Goal: Task Accomplishment & Management: Use online tool/utility

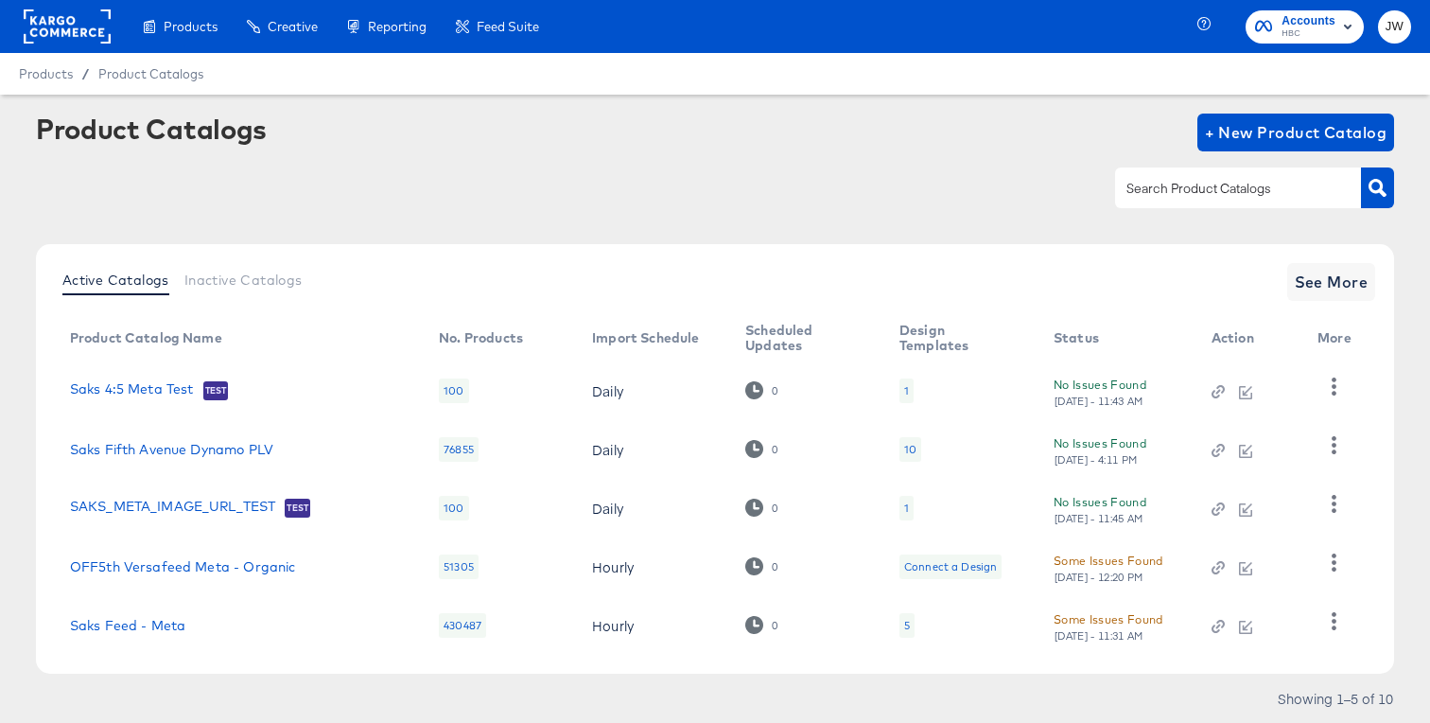
click at [69, 22] on rect at bounding box center [67, 26] width 87 height 34
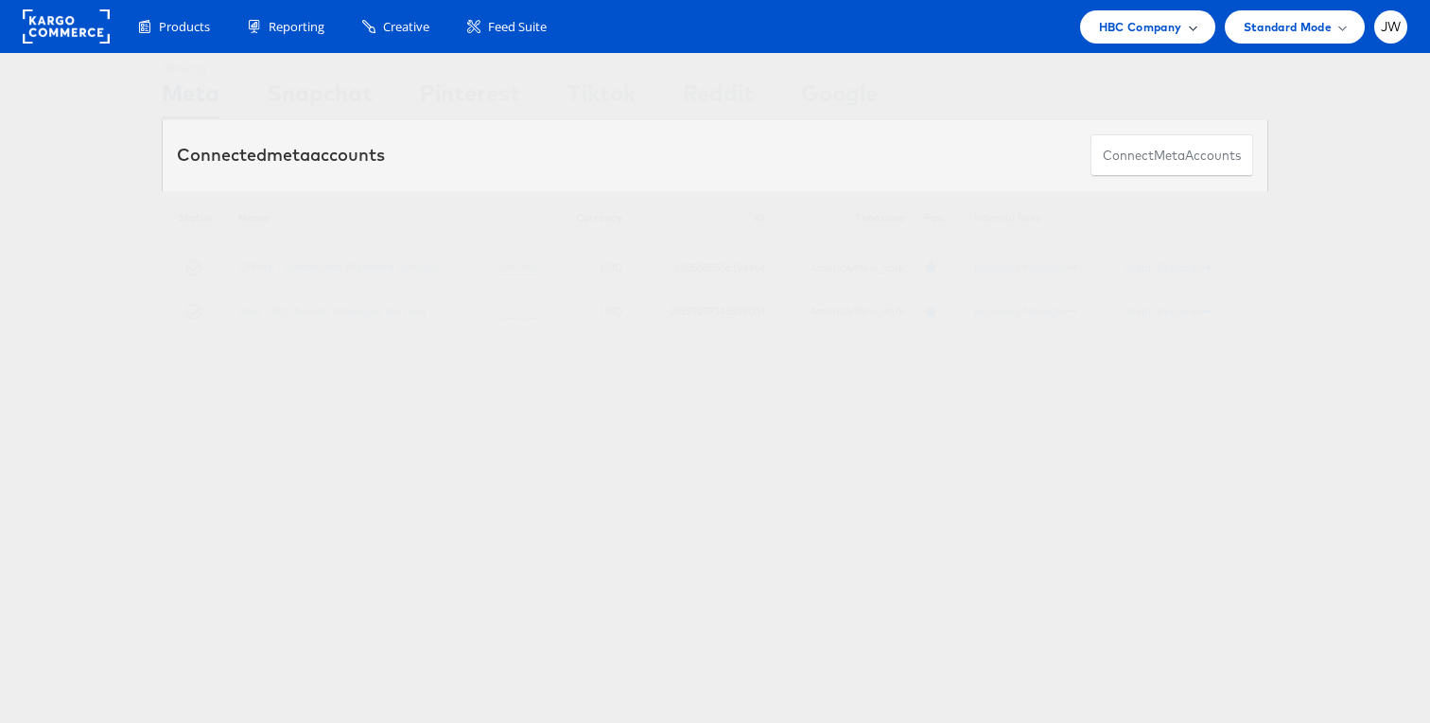
click at [1167, 32] on span "HBC Company" at bounding box center [1140, 27] width 83 height 20
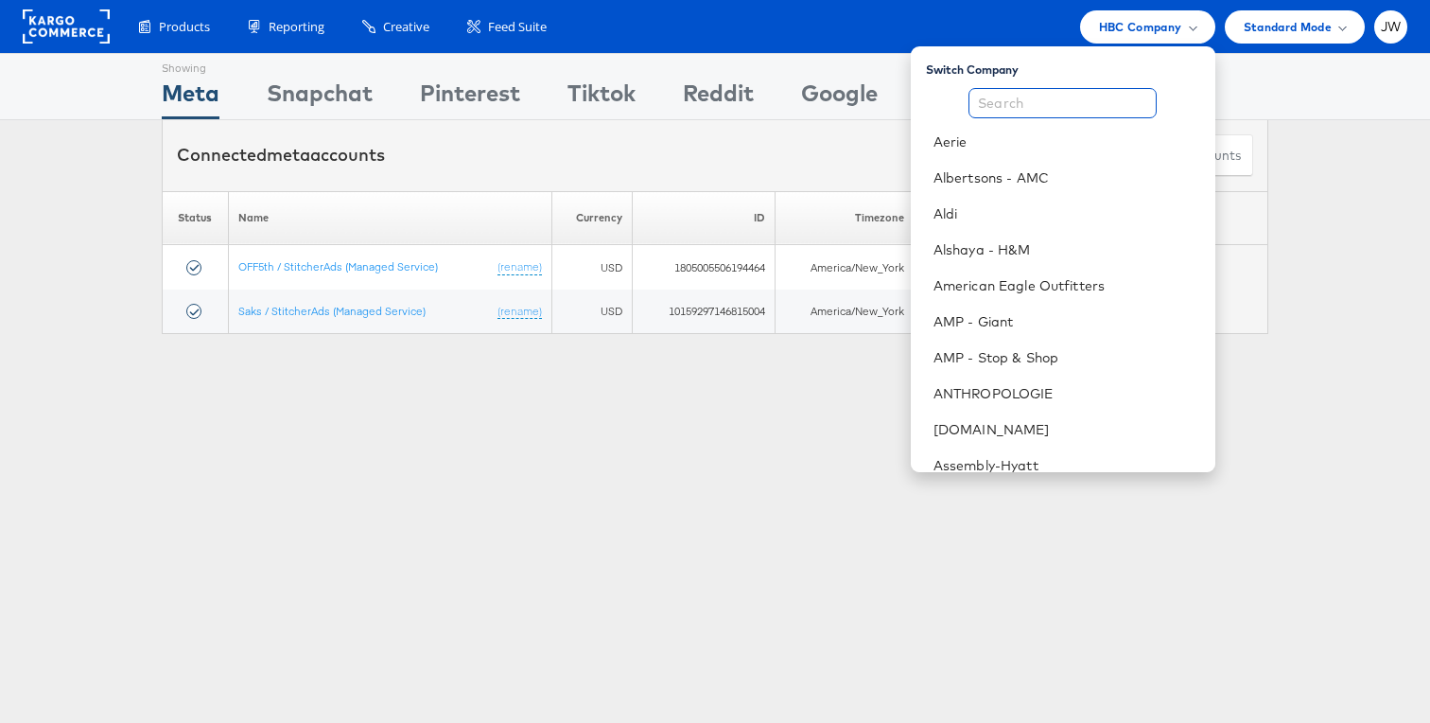
click at [1111, 89] on input "text" at bounding box center [1063, 103] width 188 height 30
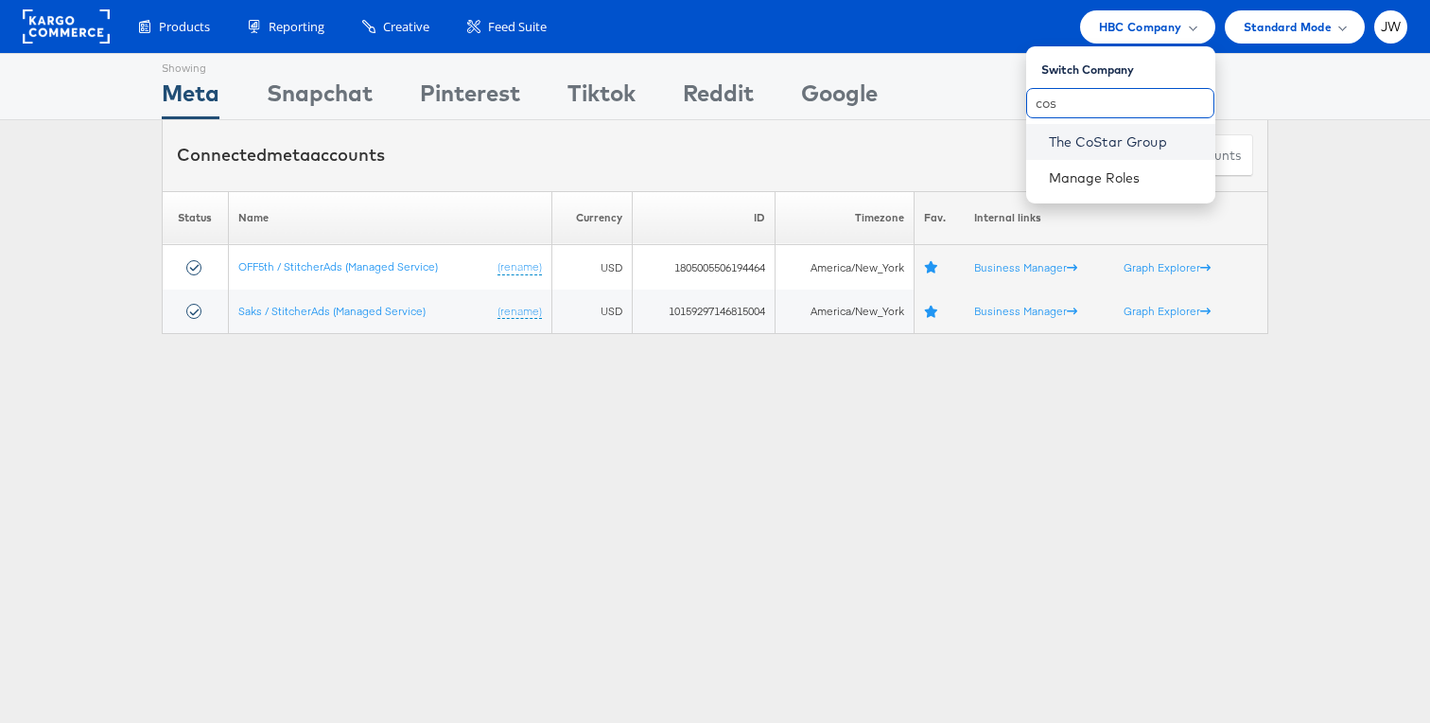
type input "cos"
click at [1105, 148] on link "The CoStar Group" at bounding box center [1124, 141] width 151 height 19
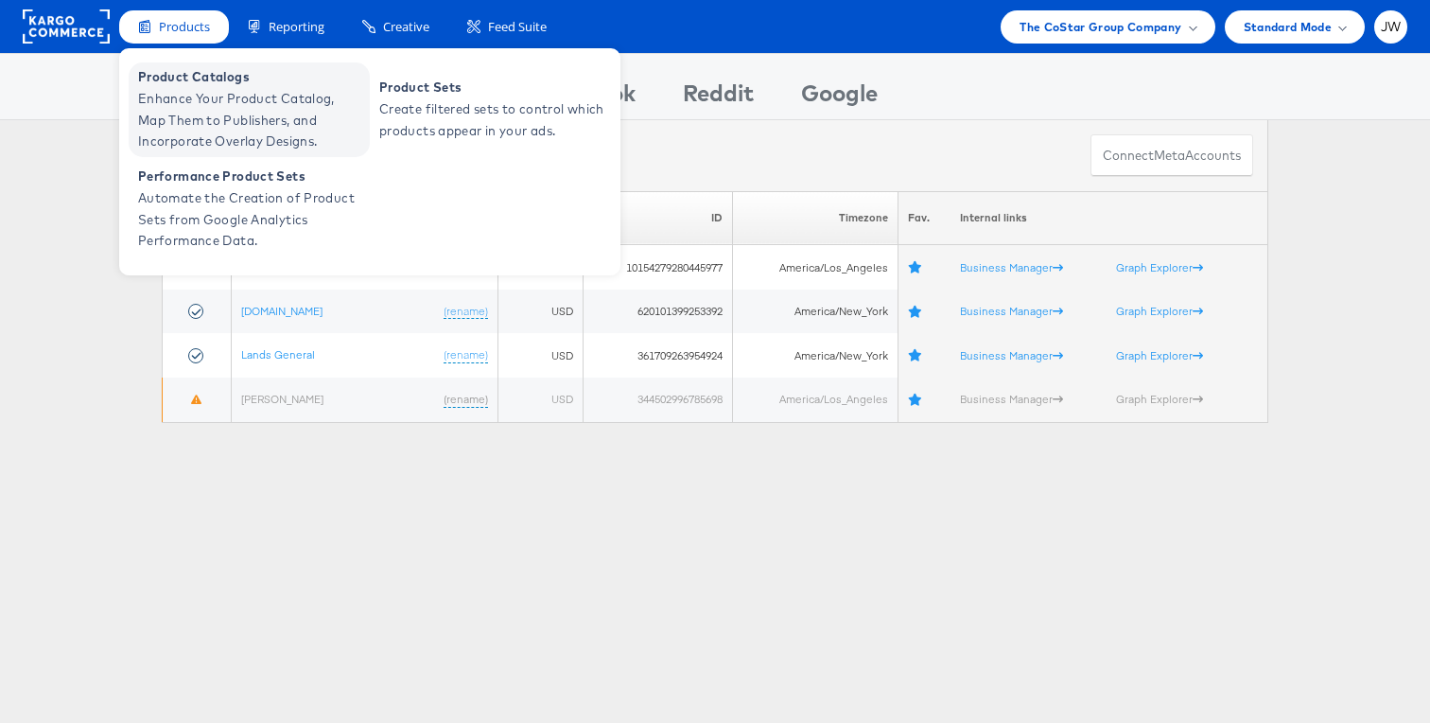
click at [199, 96] on span "Enhance Your Product Catalog, Map Them to Publishers, and Incorporate Overlay D…" at bounding box center [251, 120] width 227 height 64
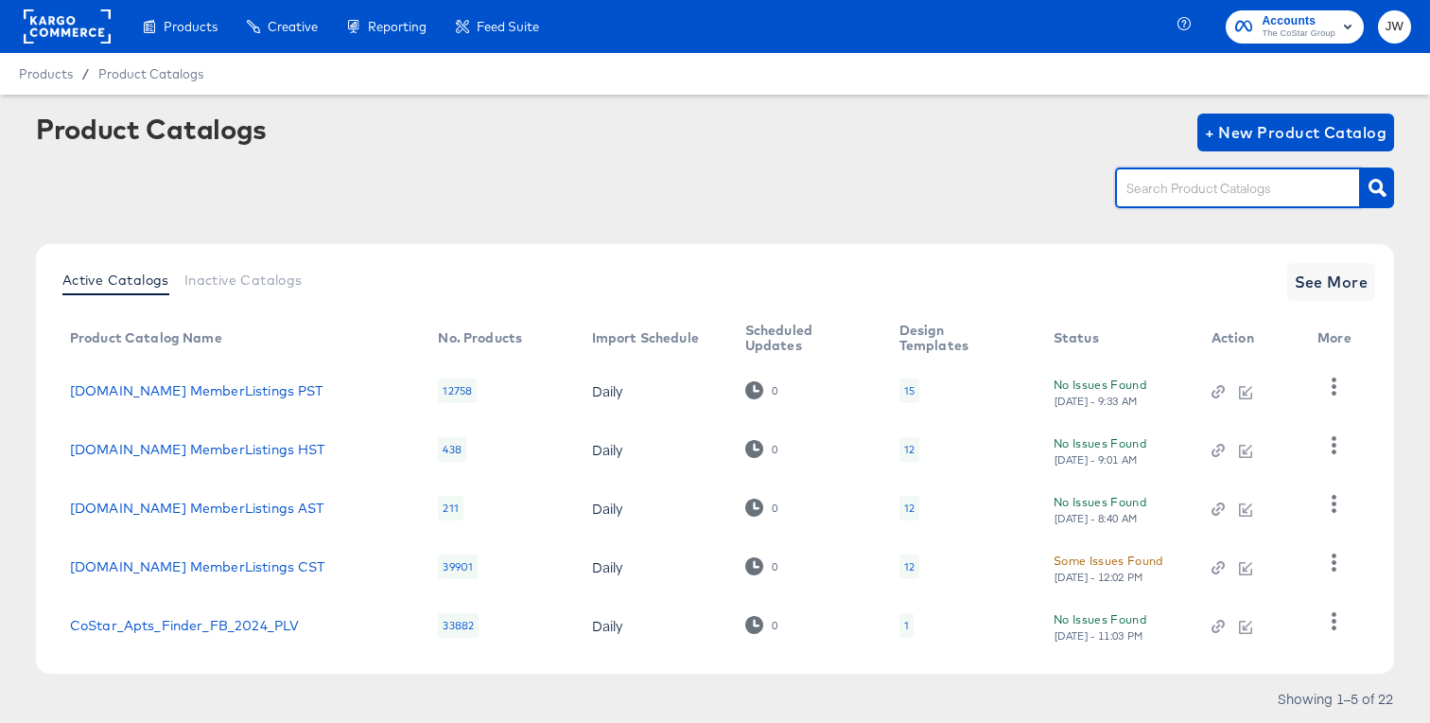
click at [1208, 183] on input "text" at bounding box center [1223, 189] width 201 height 22
paste input "2019 AHL Dare Feed"
type input "2019 AHL Dare Feed"
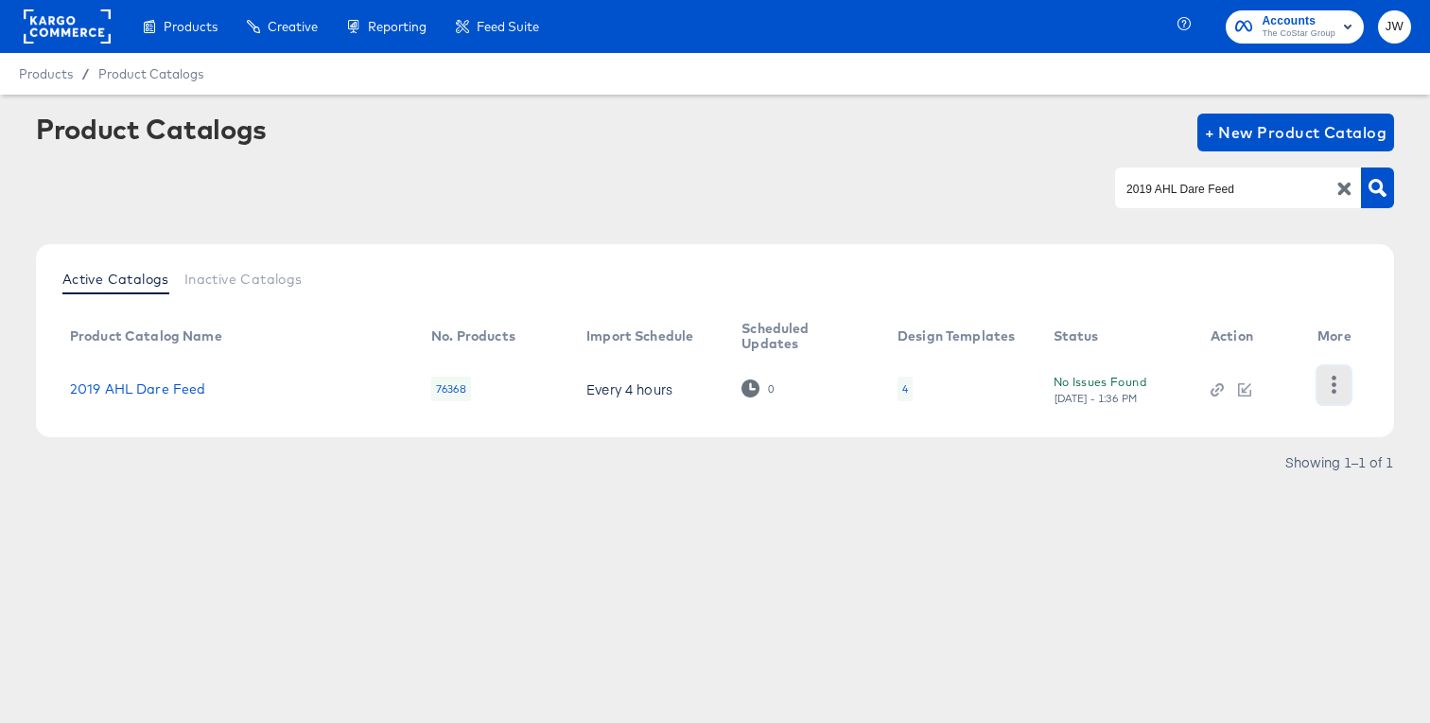
click at [1332, 384] on icon "button" at bounding box center [1334, 384] width 5 height 18
click at [1171, 556] on div "Product Catalogs + New Product Catalog 2019 AHL Dare Feed Active Catalogs Inact…" at bounding box center [715, 331] width 1430 height 473
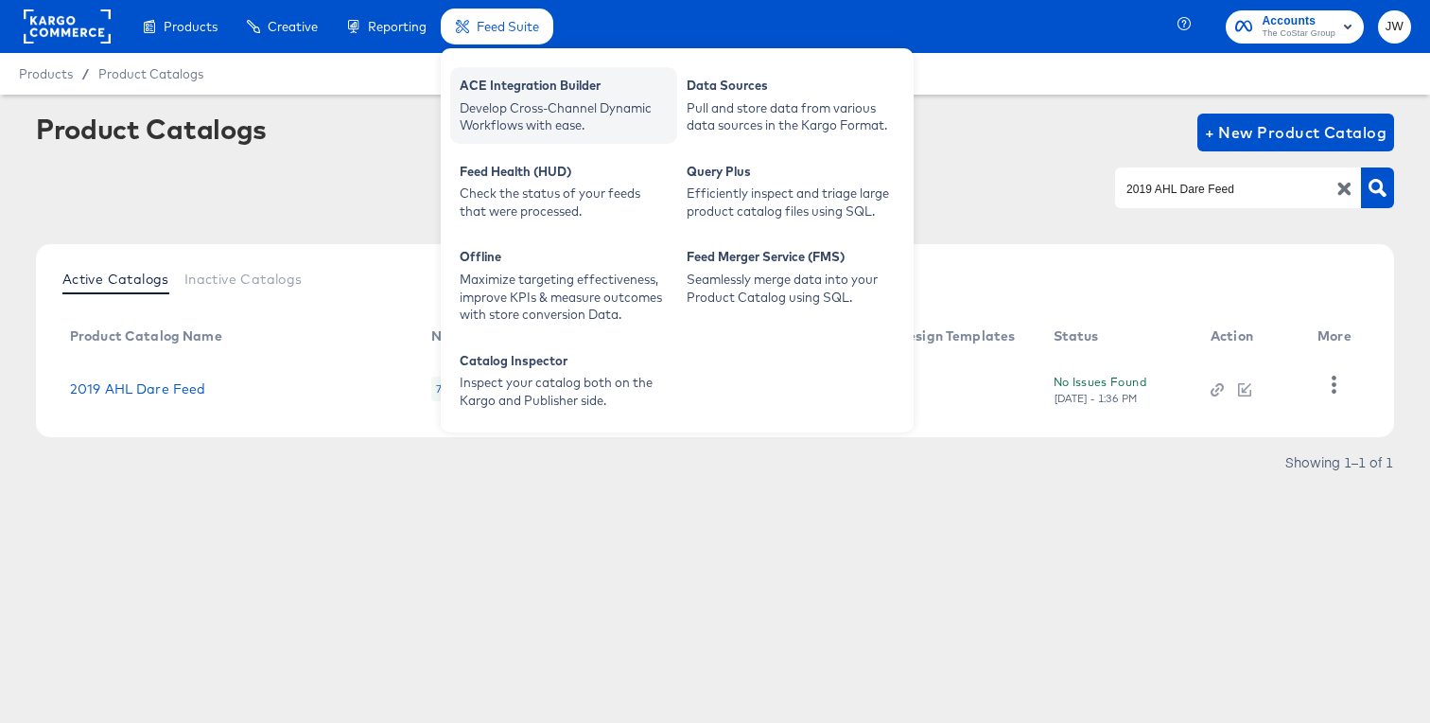
click at [518, 114] on div "Develop Cross-Channel Dynamic Workflows with ease." at bounding box center [564, 116] width 208 height 35
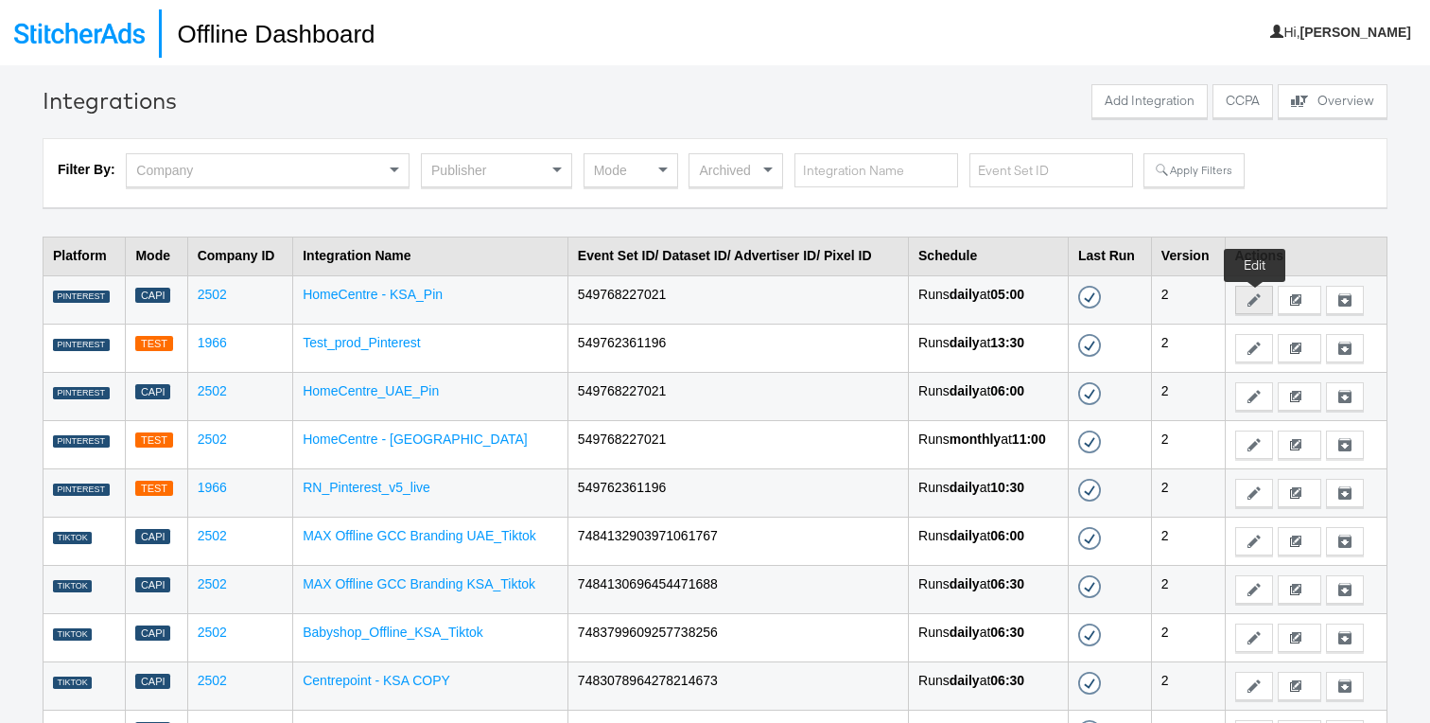
click at [1253, 296] on icon at bounding box center [1254, 299] width 13 height 13
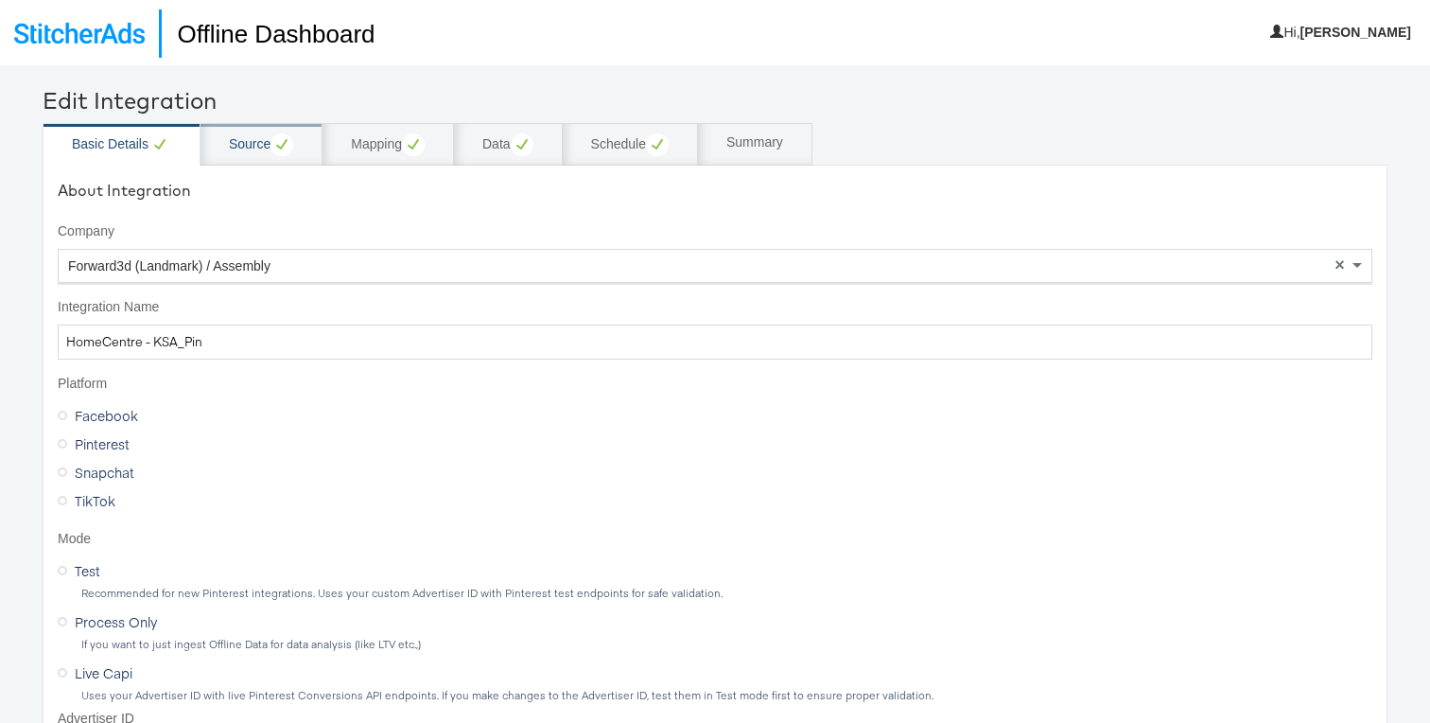
click at [280, 149] on circle at bounding box center [282, 144] width 23 height 23
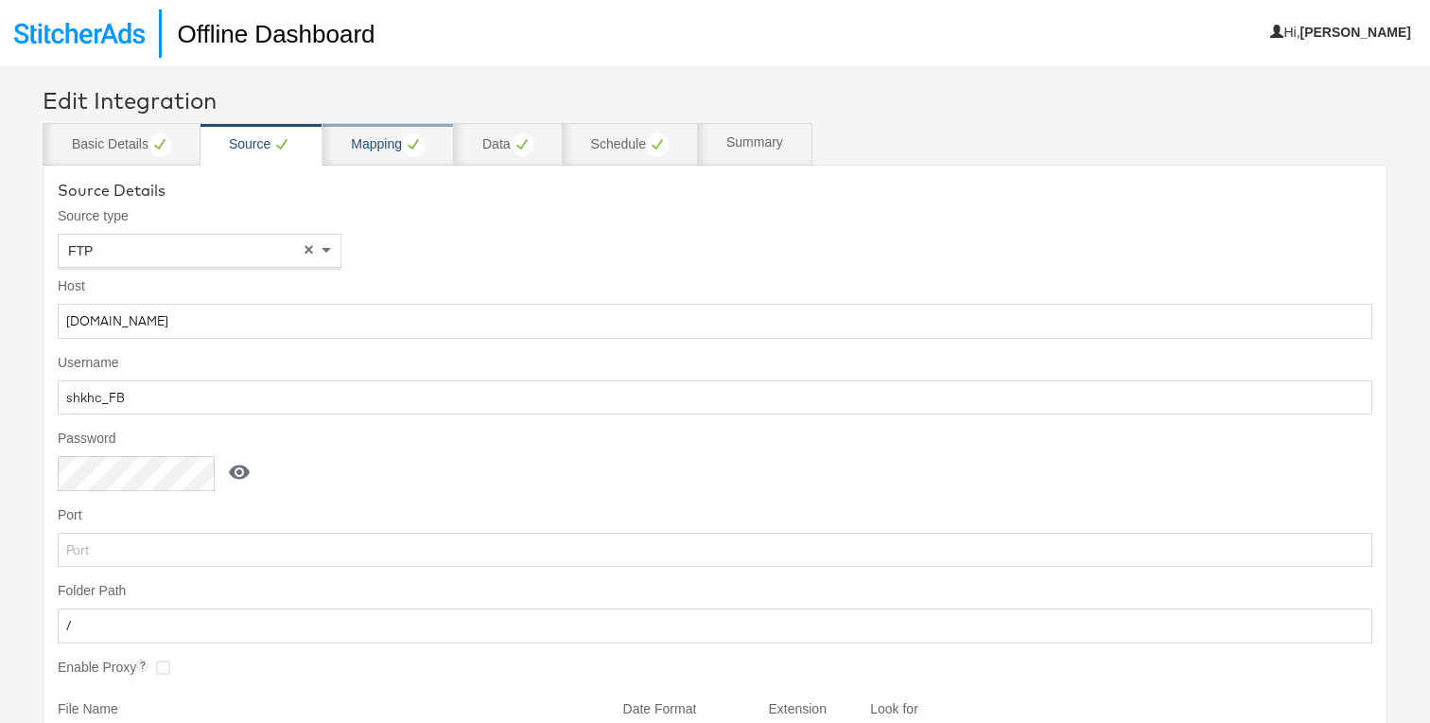
click at [381, 150] on div "Mapping" at bounding box center [388, 144] width 74 height 23
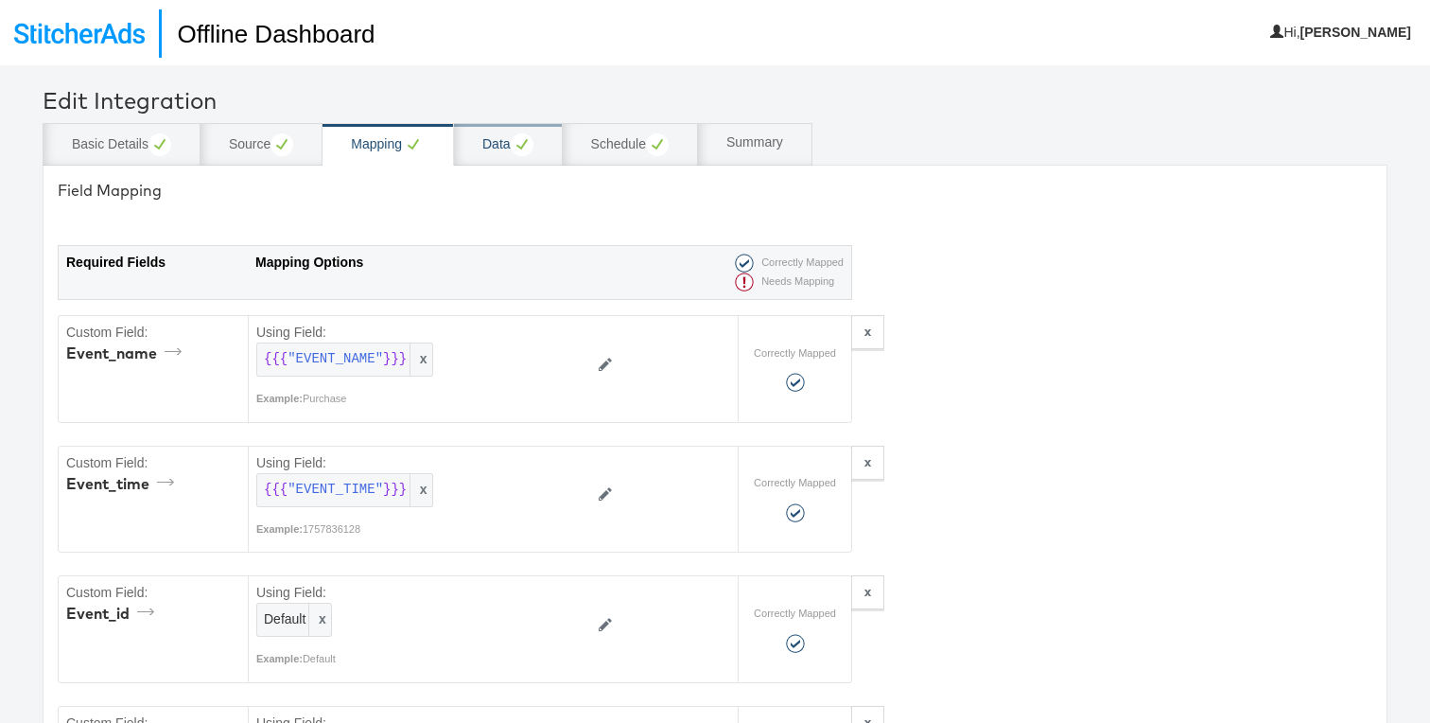
click at [500, 145] on div "Data" at bounding box center [507, 144] width 51 height 23
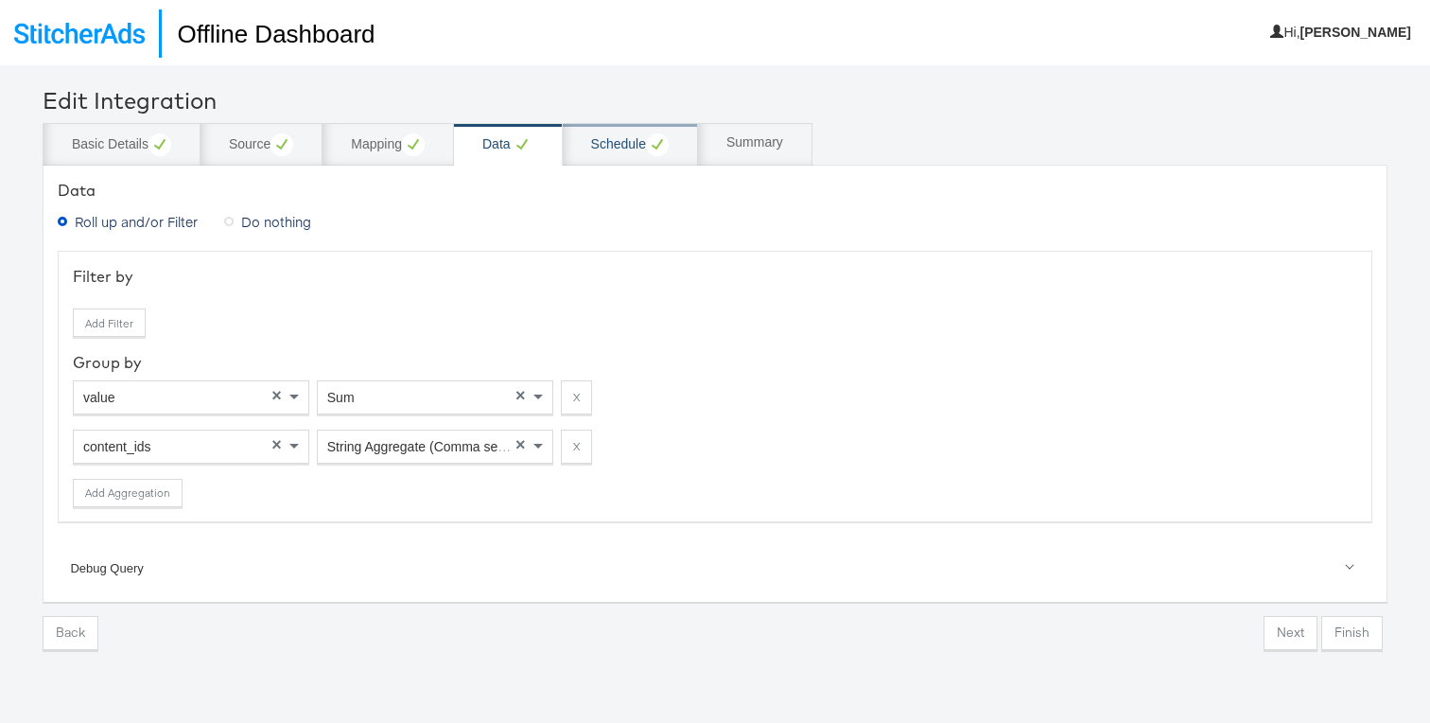
click at [610, 148] on div "Schedule" at bounding box center [630, 144] width 78 height 23
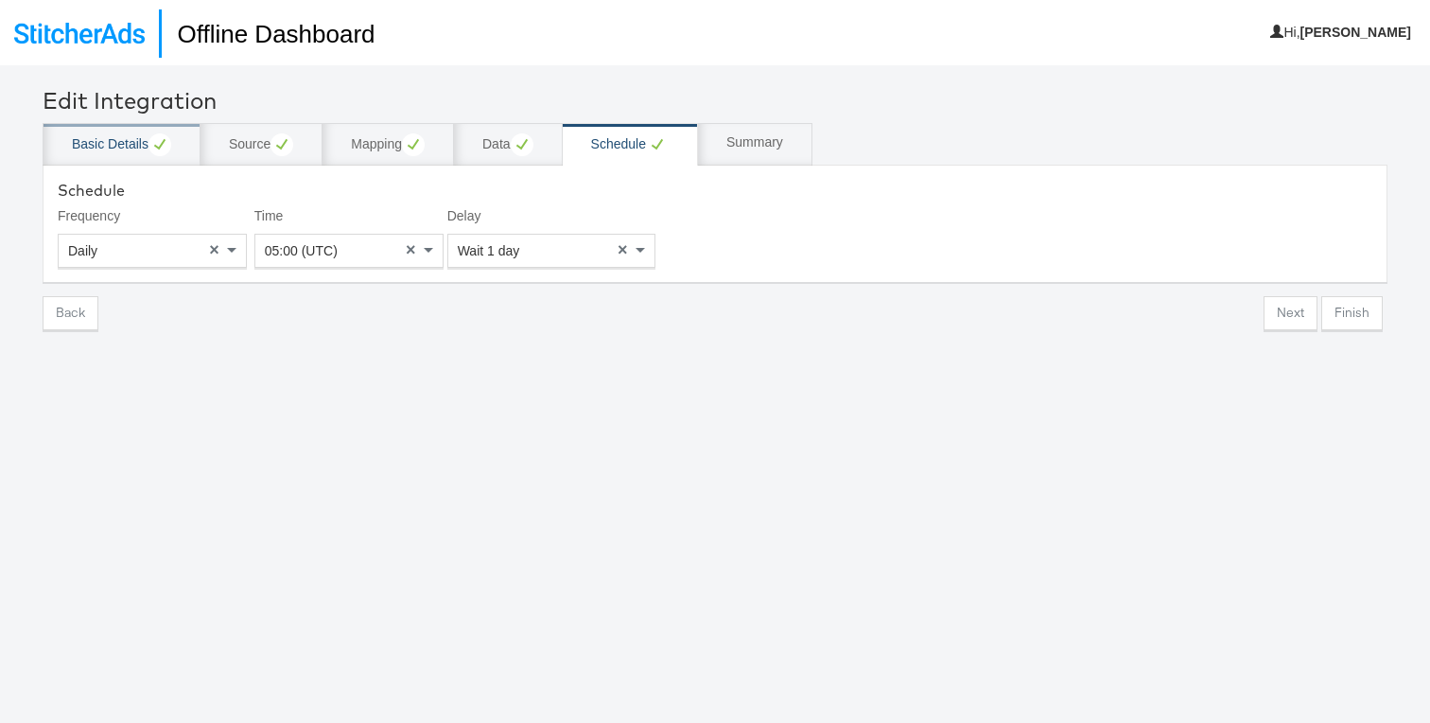
click at [123, 150] on div "Basic Details" at bounding box center [121, 144] width 99 height 23
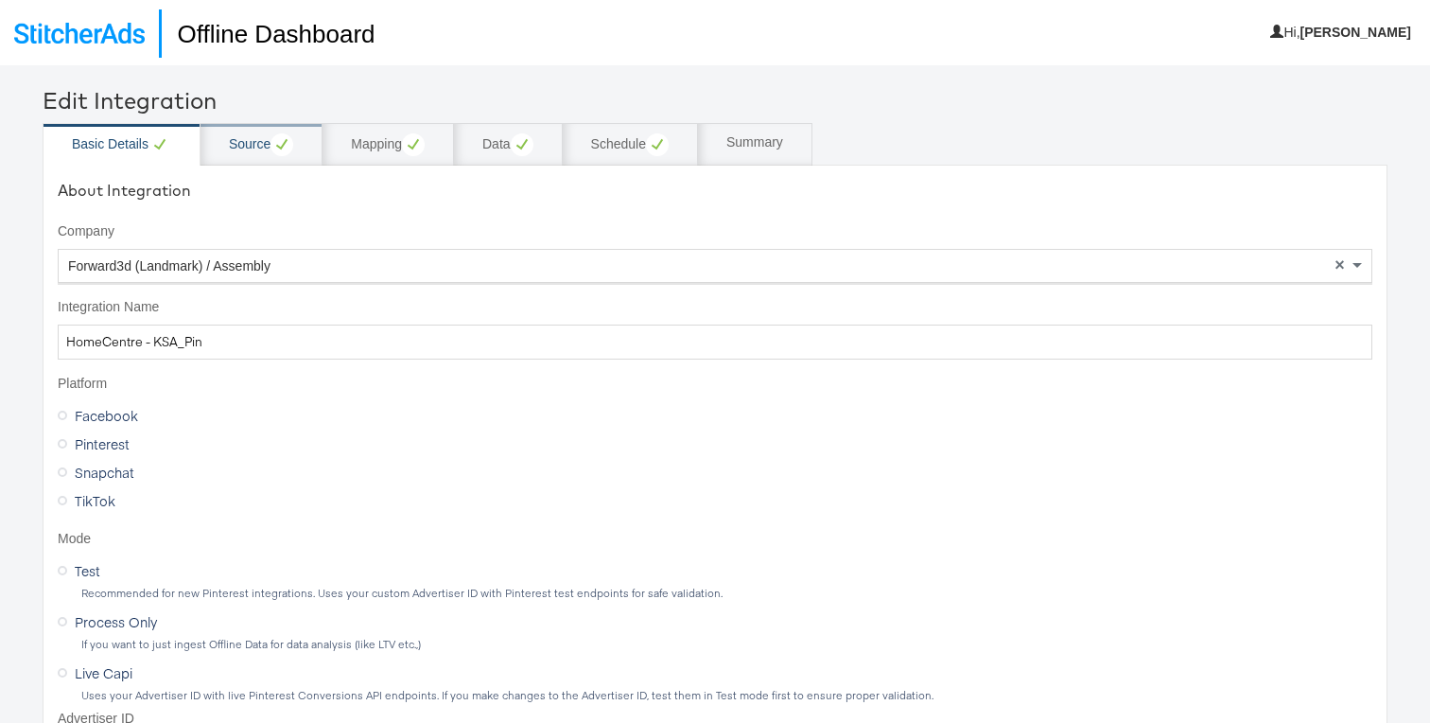
click at [280, 148] on circle at bounding box center [282, 144] width 23 height 23
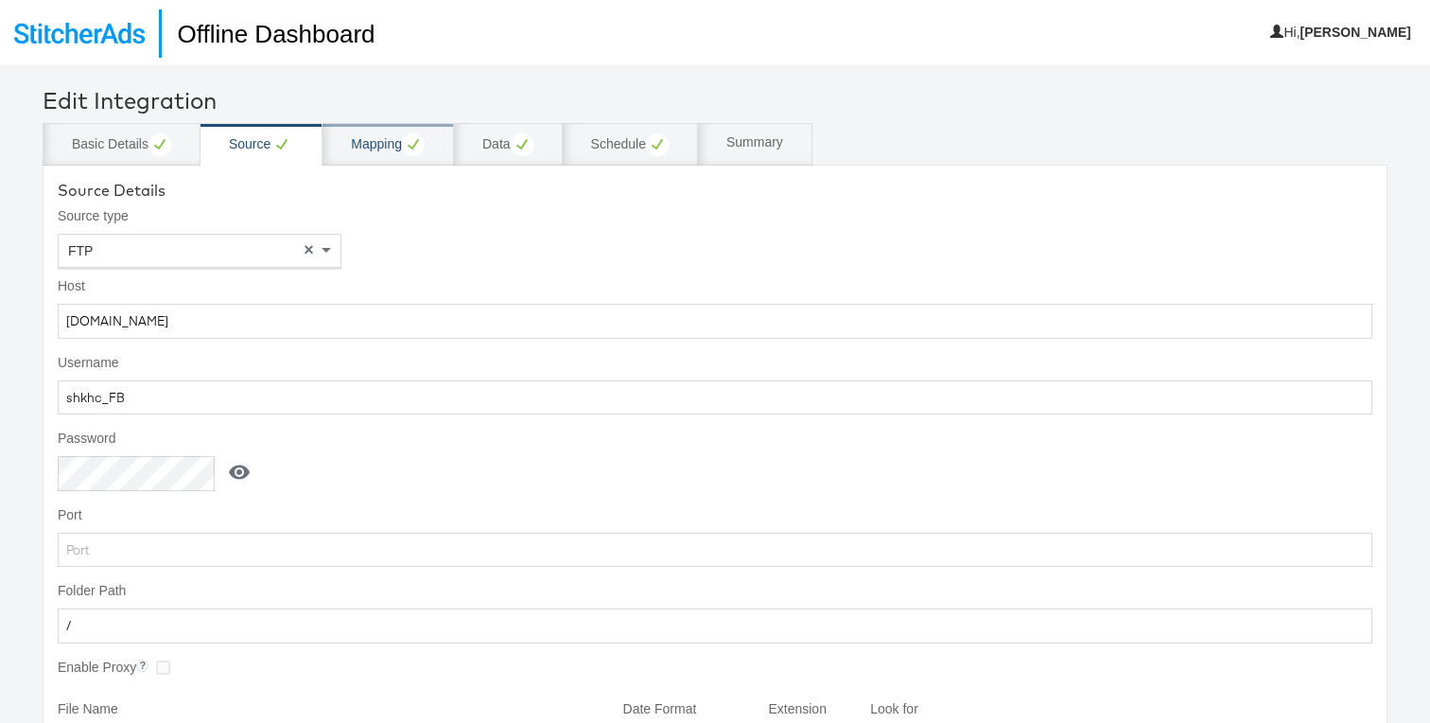
click at [373, 159] on div "Mapping" at bounding box center [388, 144] width 131 height 43
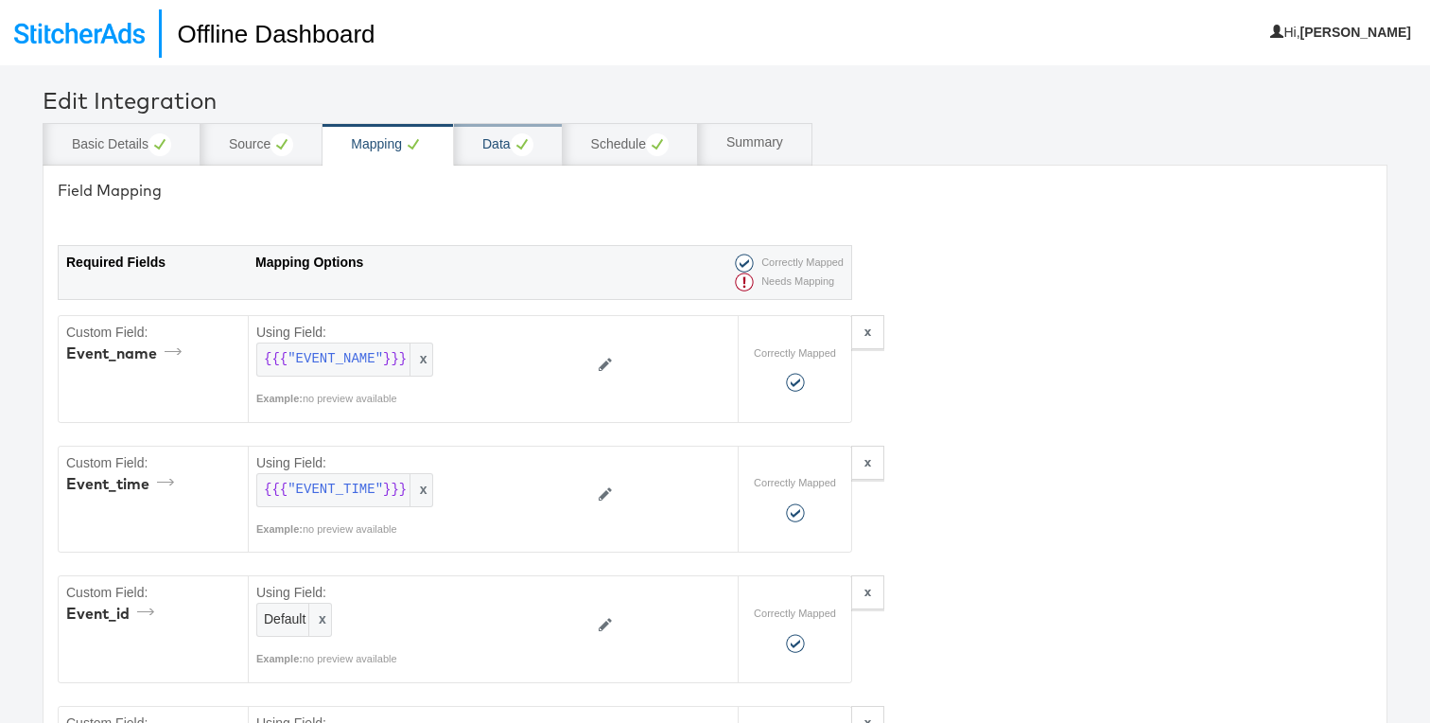
click at [498, 150] on div "Data" at bounding box center [507, 144] width 51 height 23
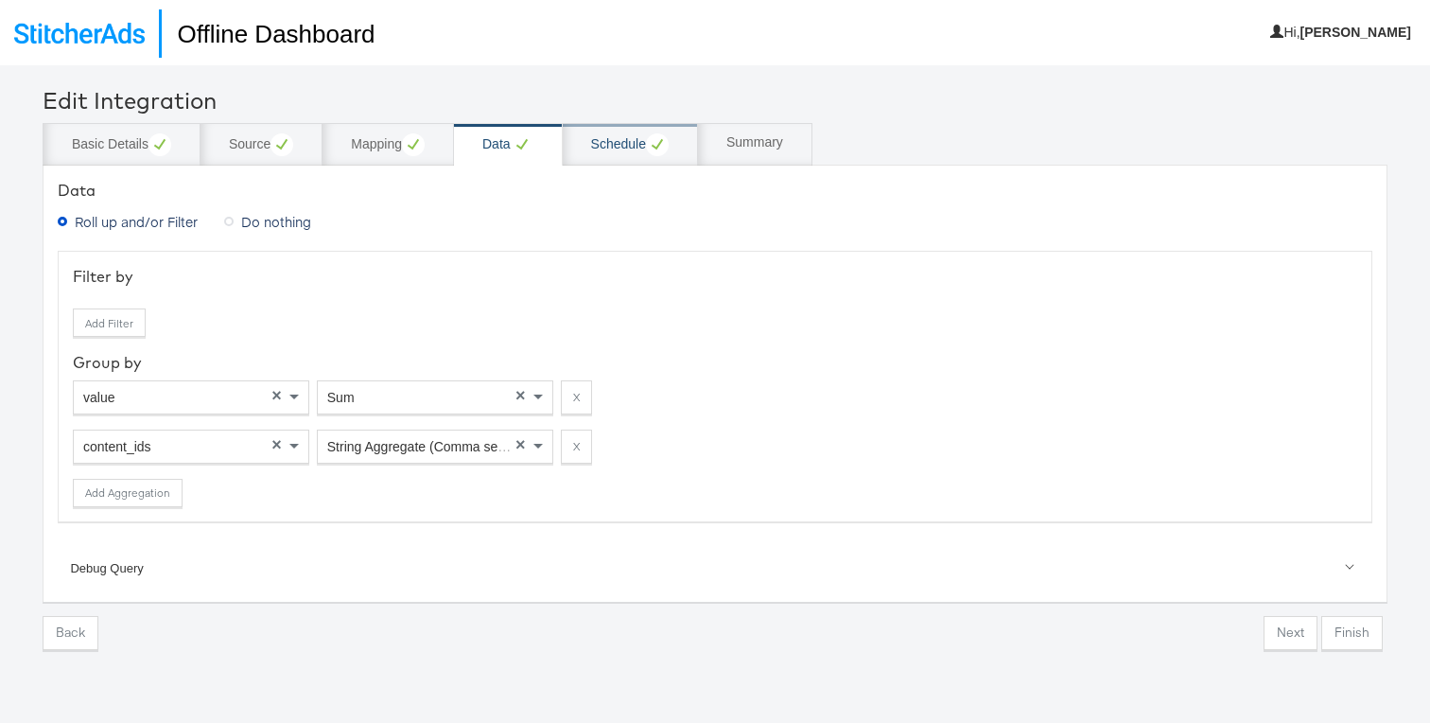
click at [601, 149] on div "Schedule" at bounding box center [630, 144] width 78 height 23
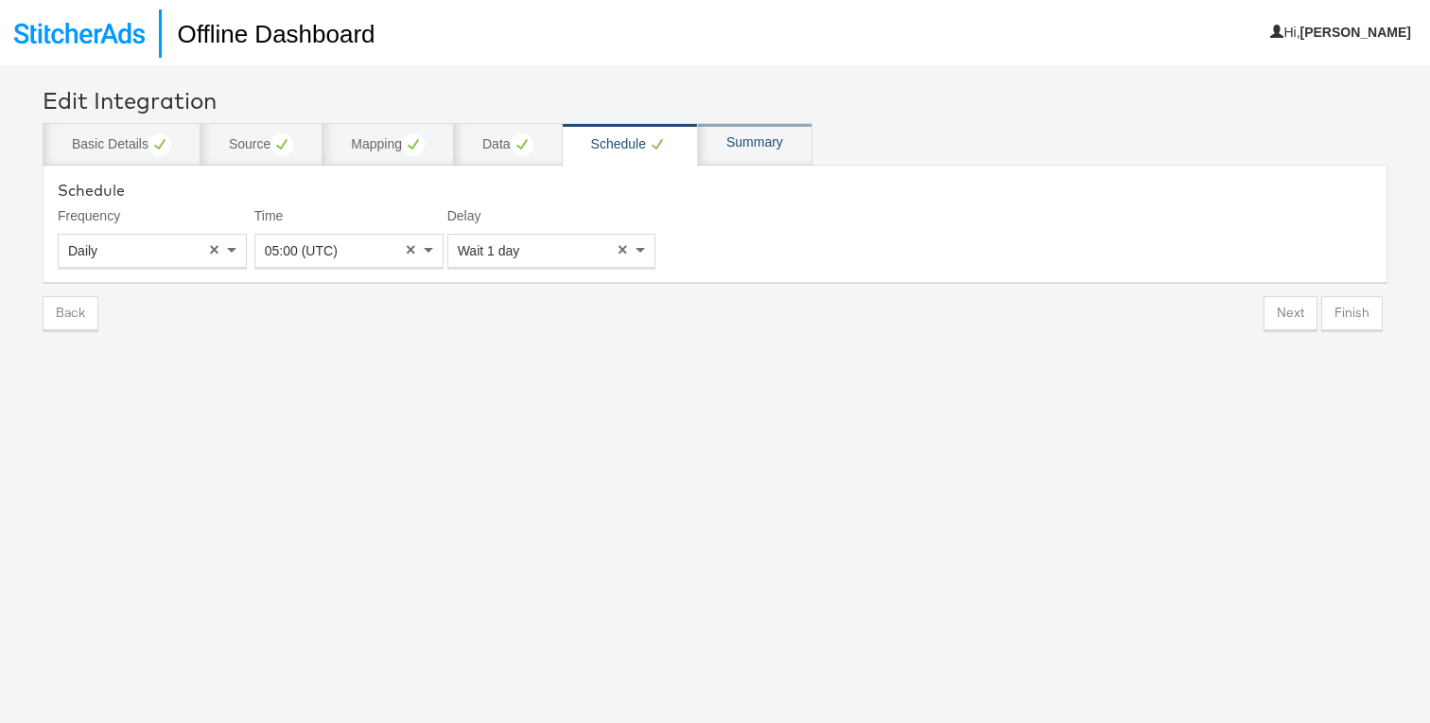
click at [750, 157] on div "Summary" at bounding box center [755, 144] width 114 height 43
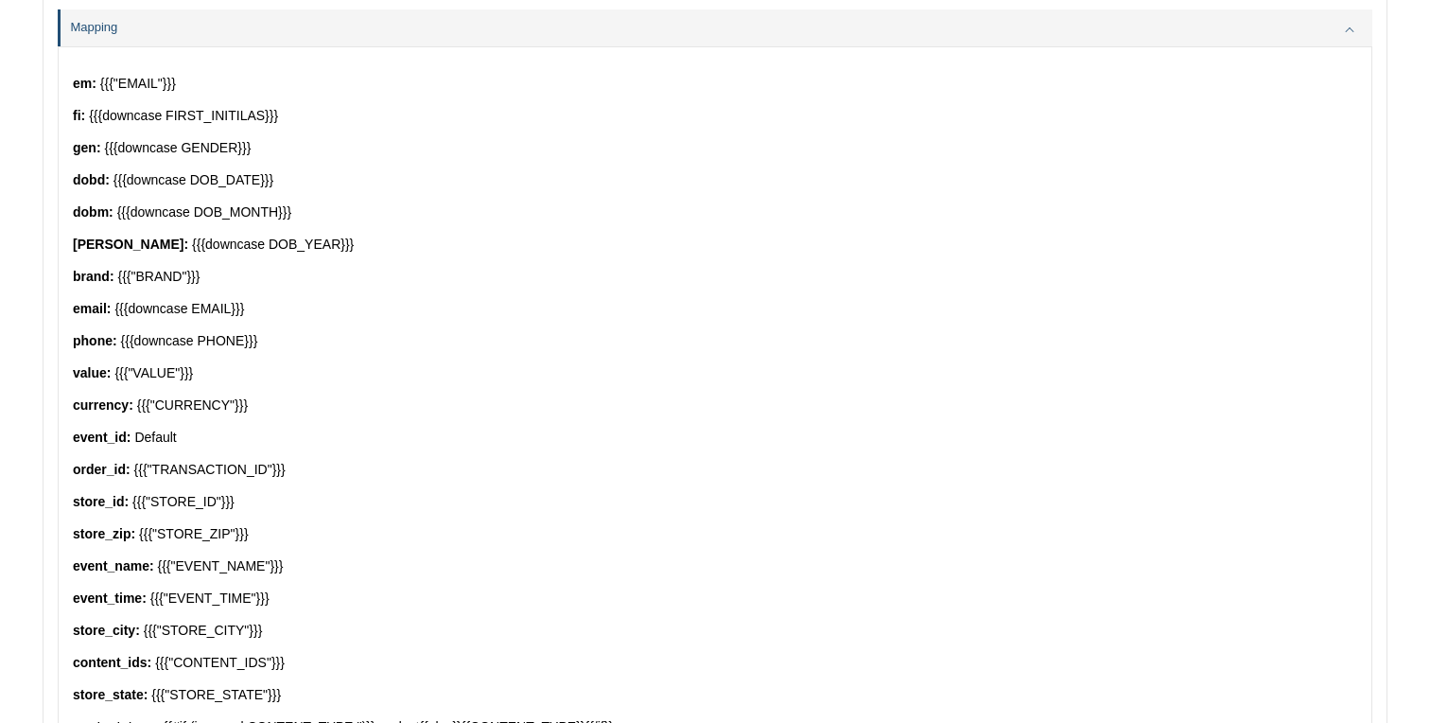
scroll to position [761, 0]
